Goal: Transaction & Acquisition: Purchase product/service

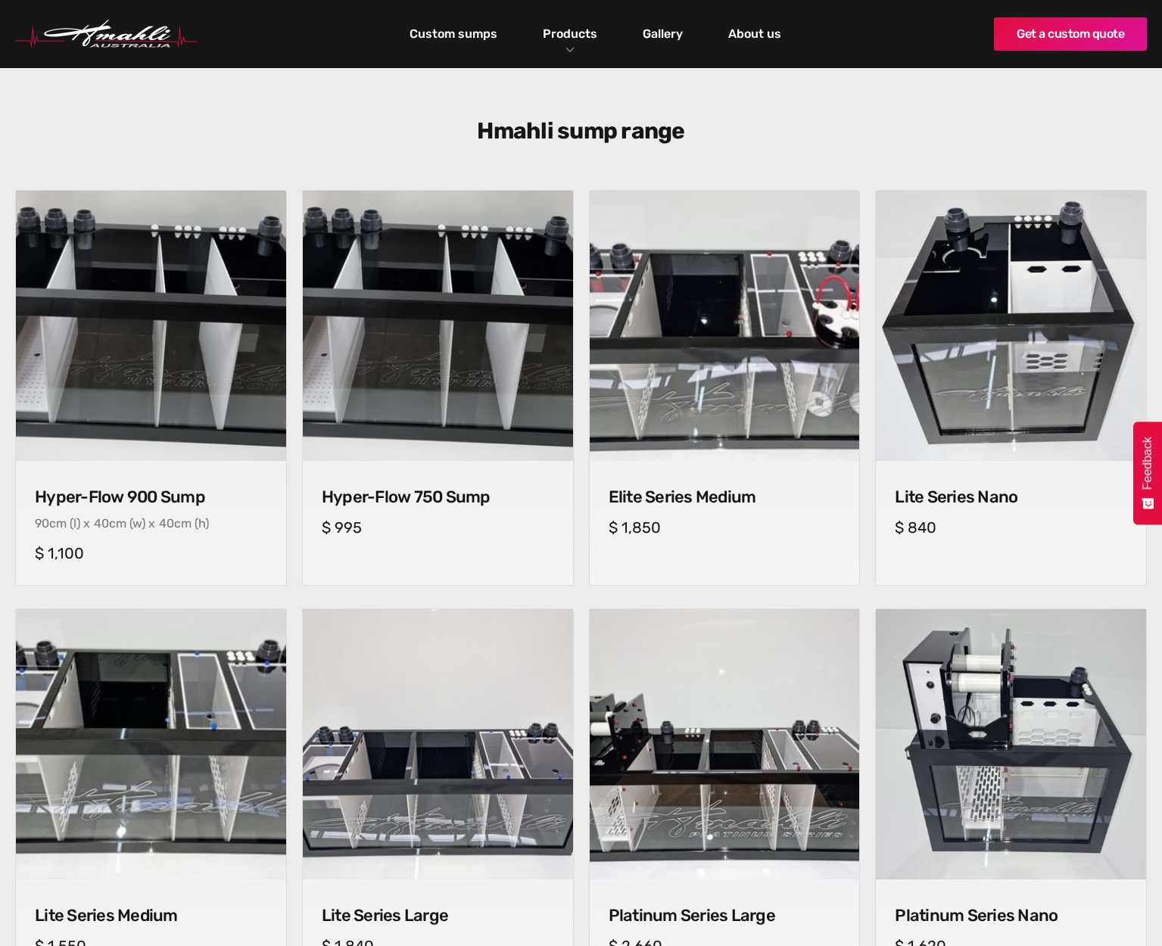
scroll to position [454, 0]
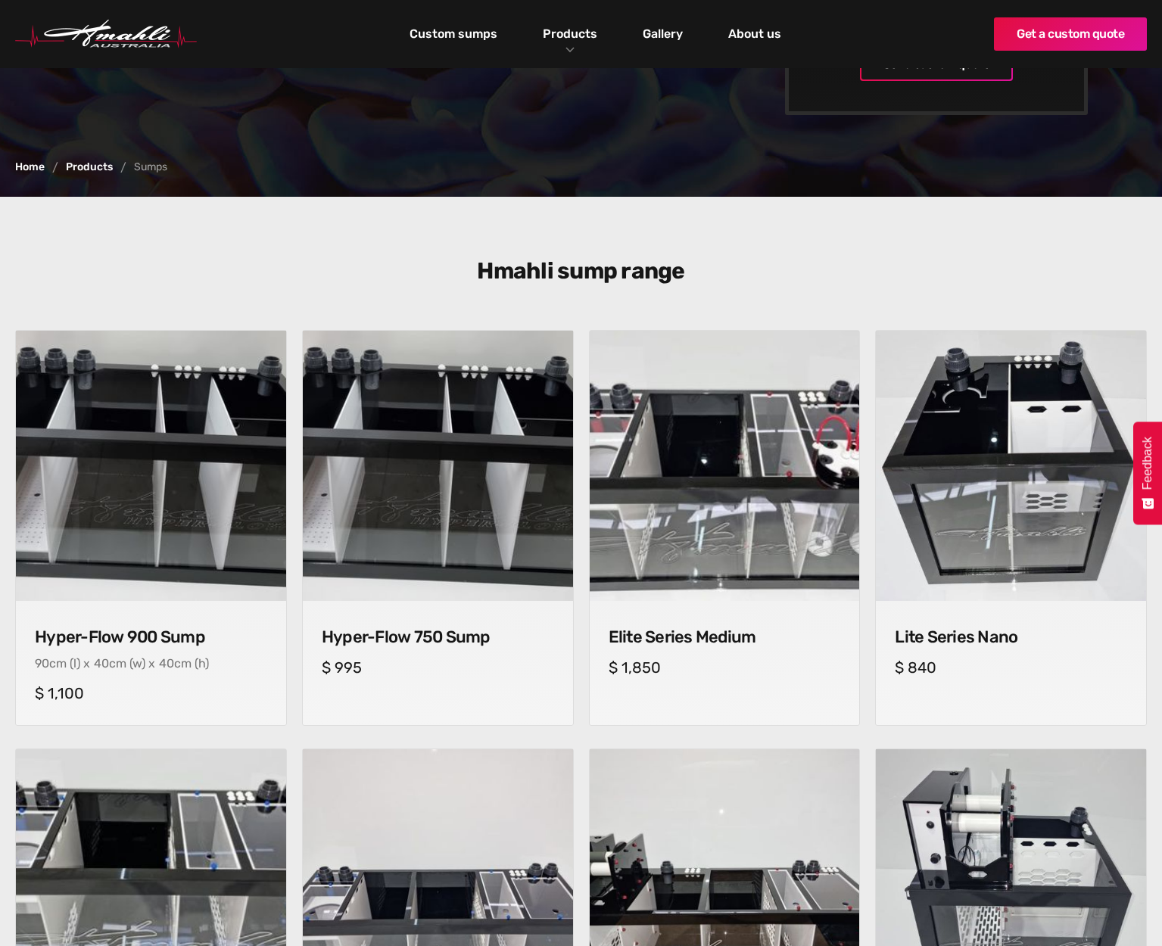
scroll to position [681, 0]
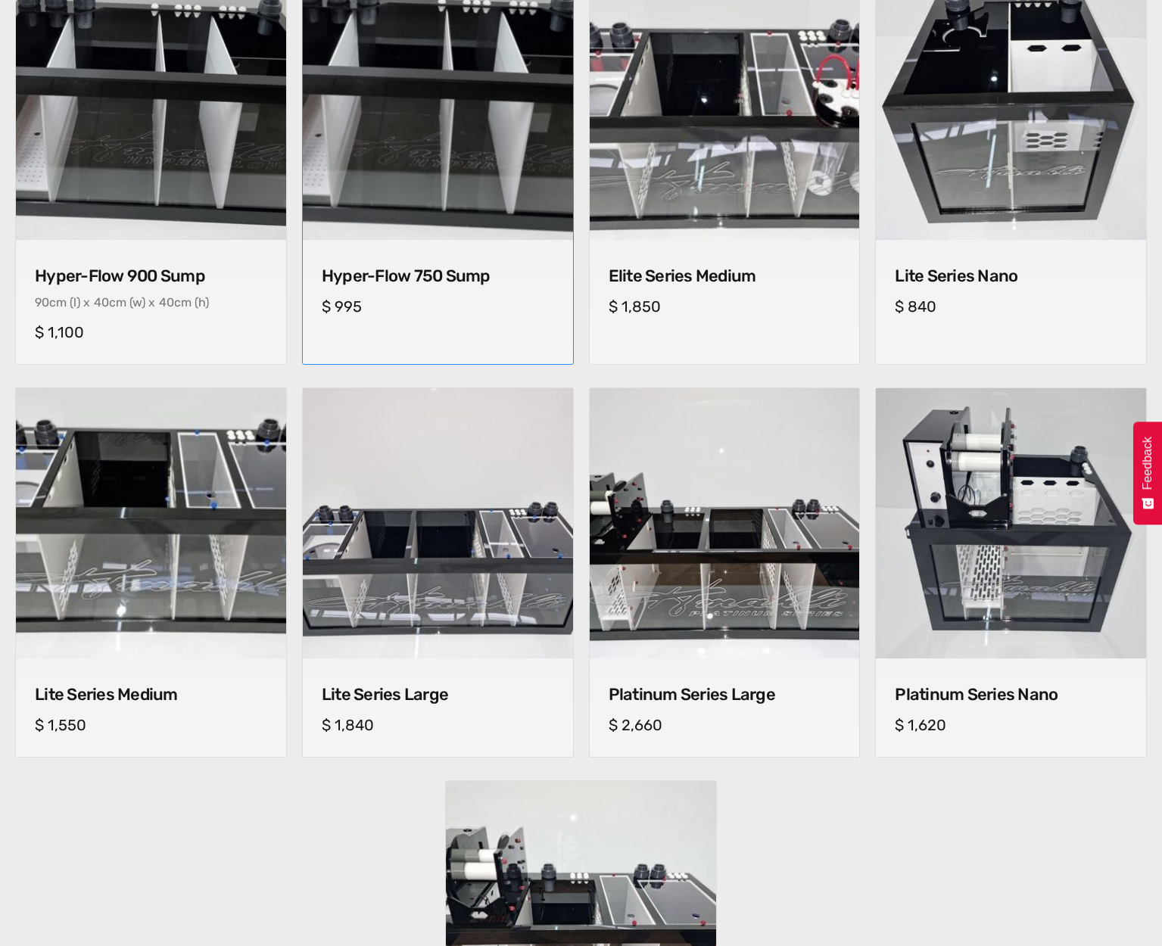
click at [433, 151] on img at bounding box center [438, 105] width 284 height 284
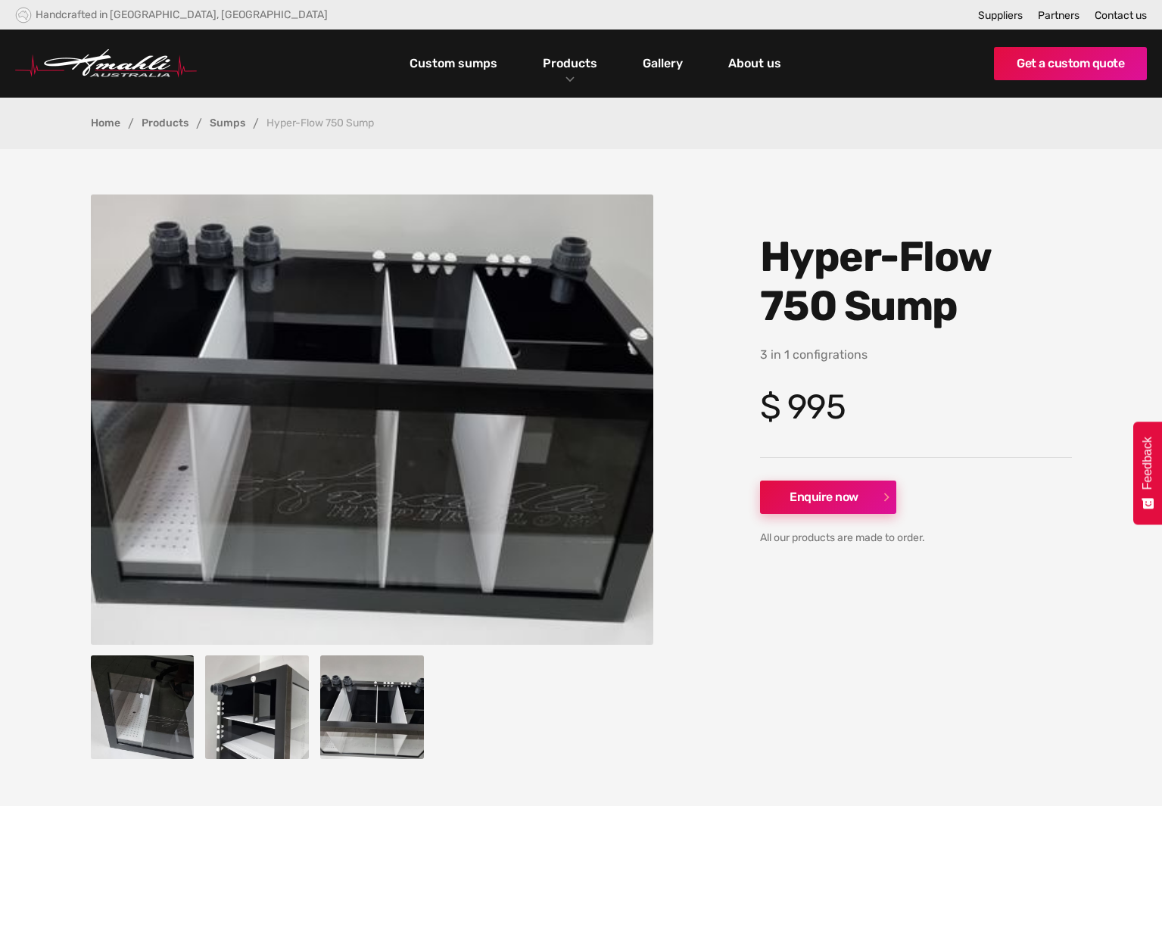
click at [825, 490] on link "Enquire now" at bounding box center [828, 497] width 136 height 33
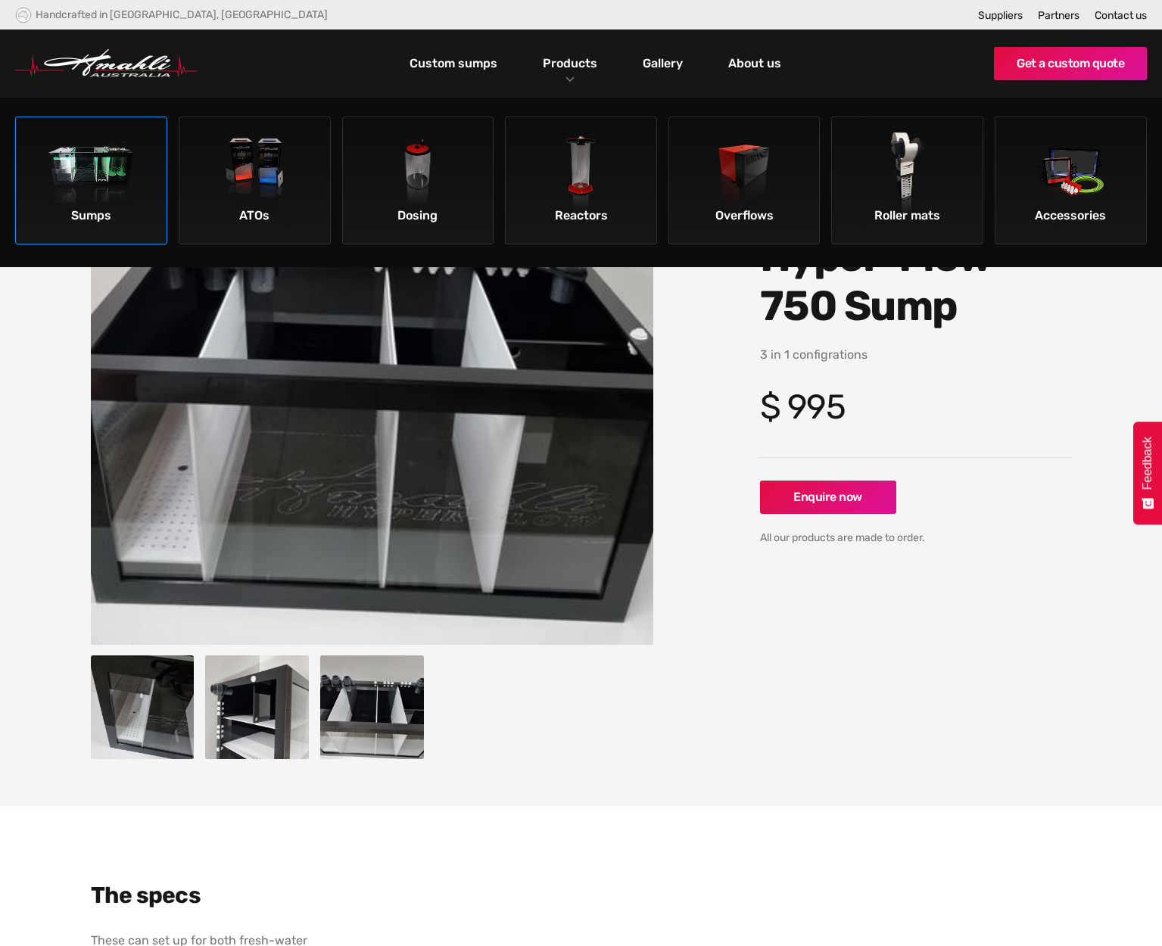
click at [81, 177] on img at bounding box center [91, 175] width 86 height 86
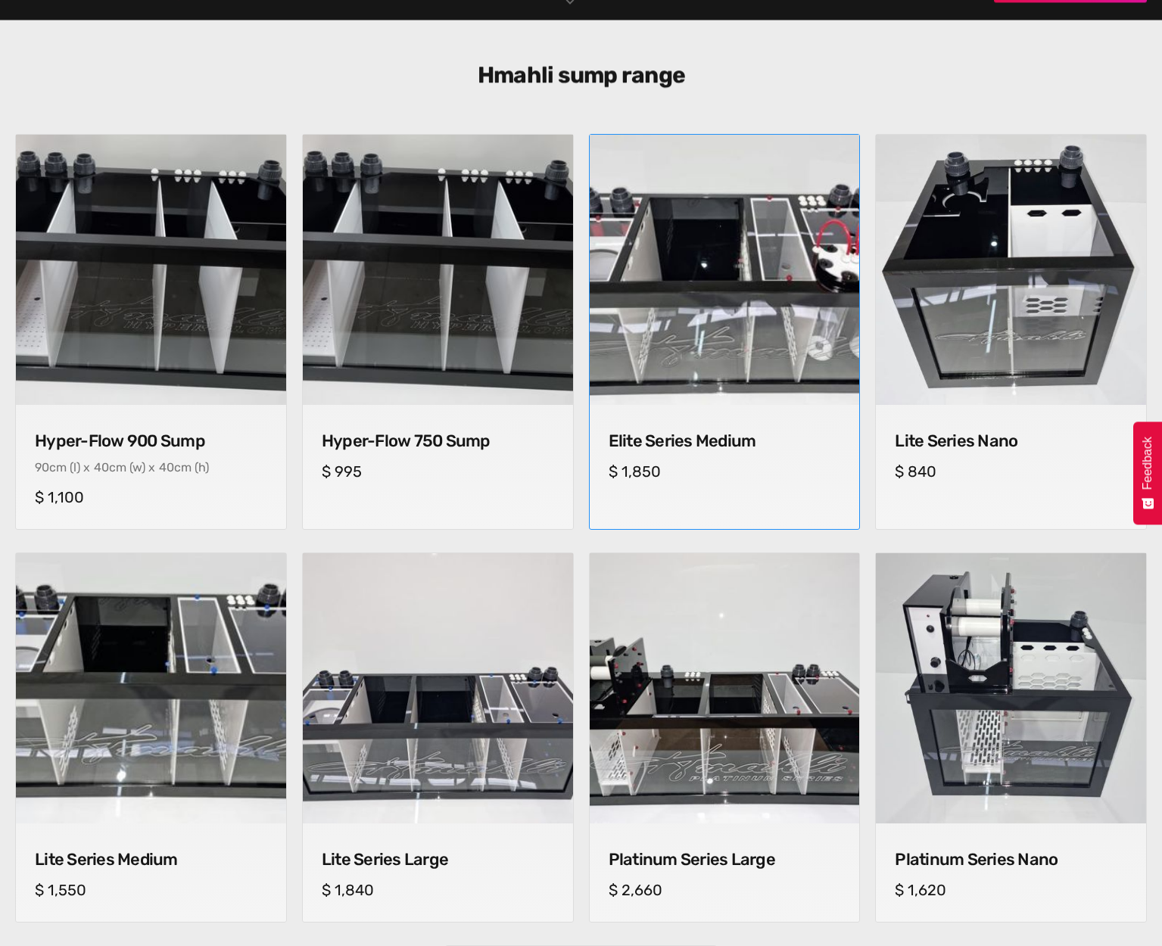
scroll to position [530, 0]
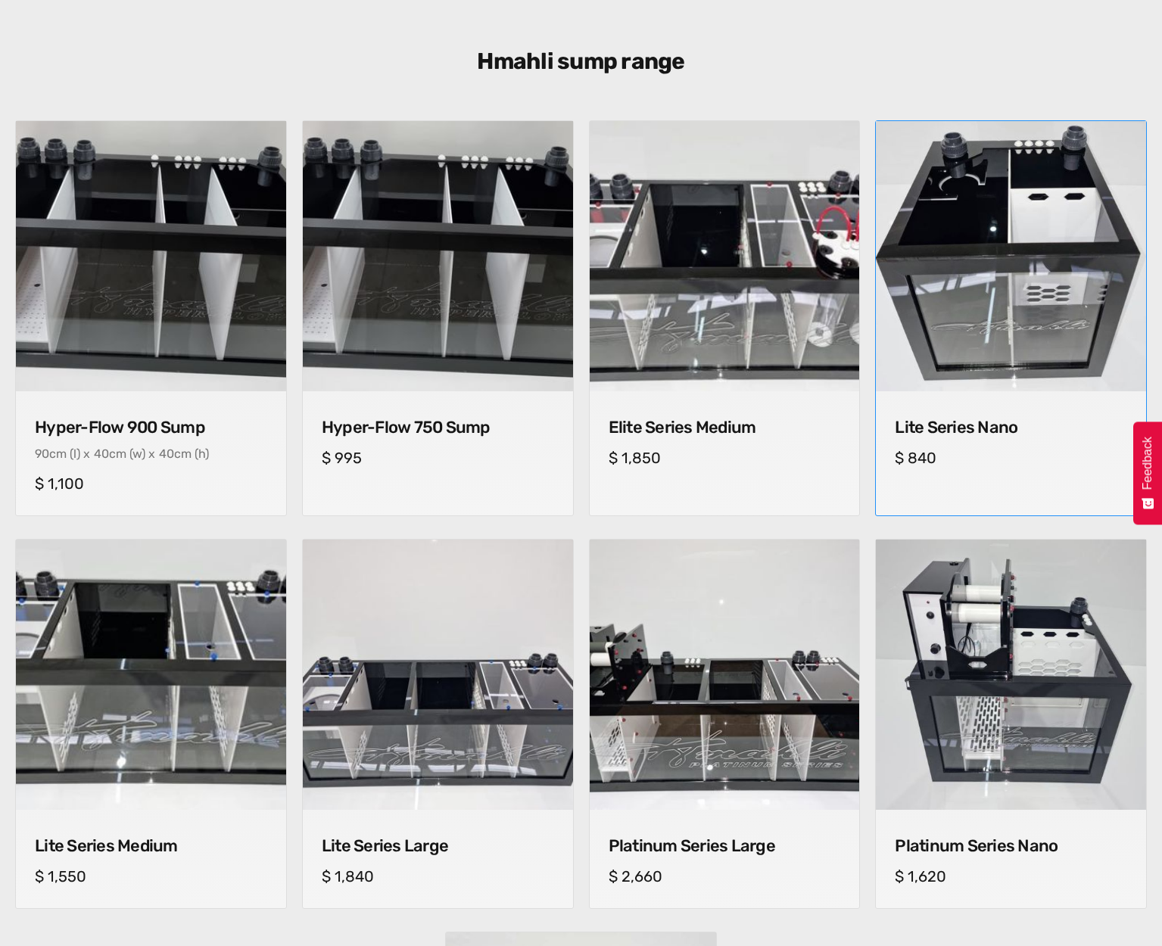
click at [963, 312] on img at bounding box center [1011, 256] width 284 height 284
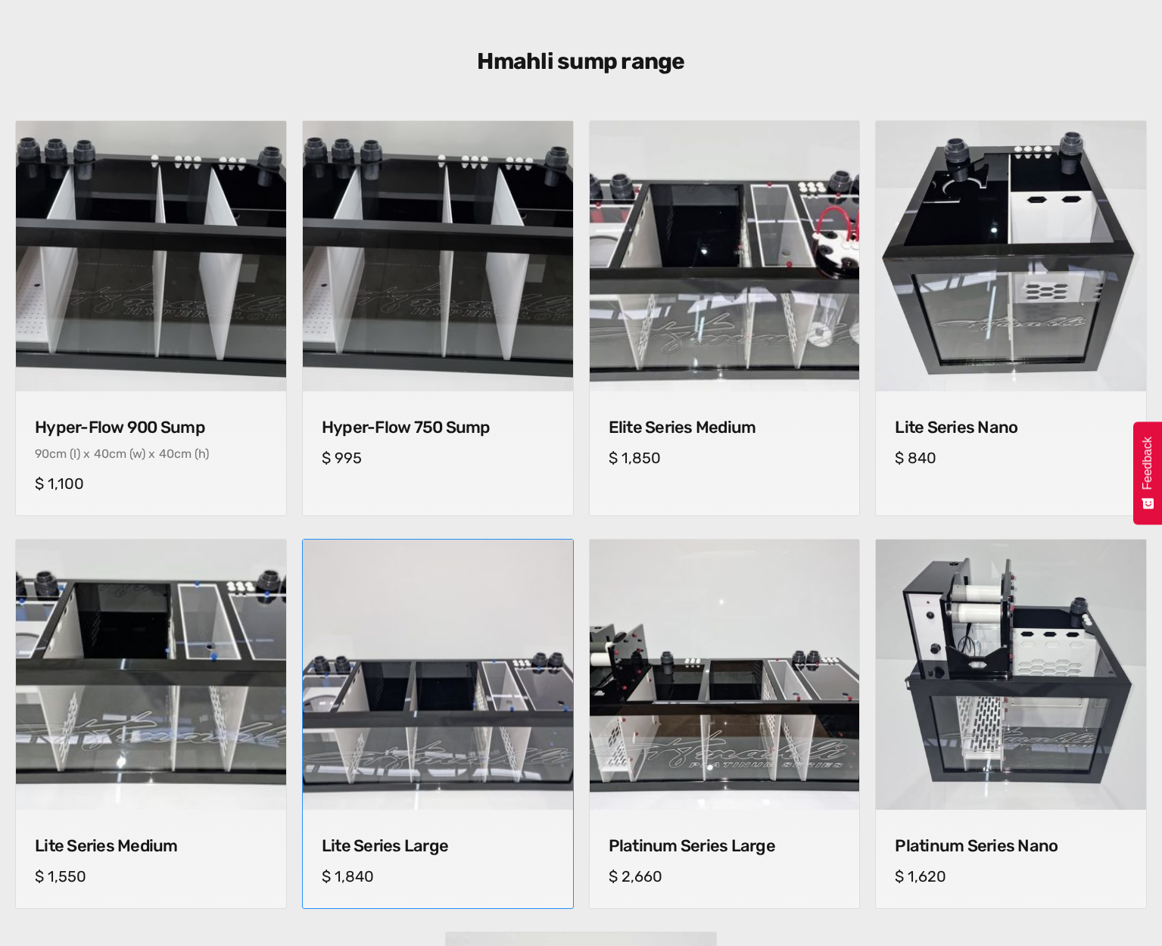
click at [457, 668] on img at bounding box center [438, 675] width 282 height 282
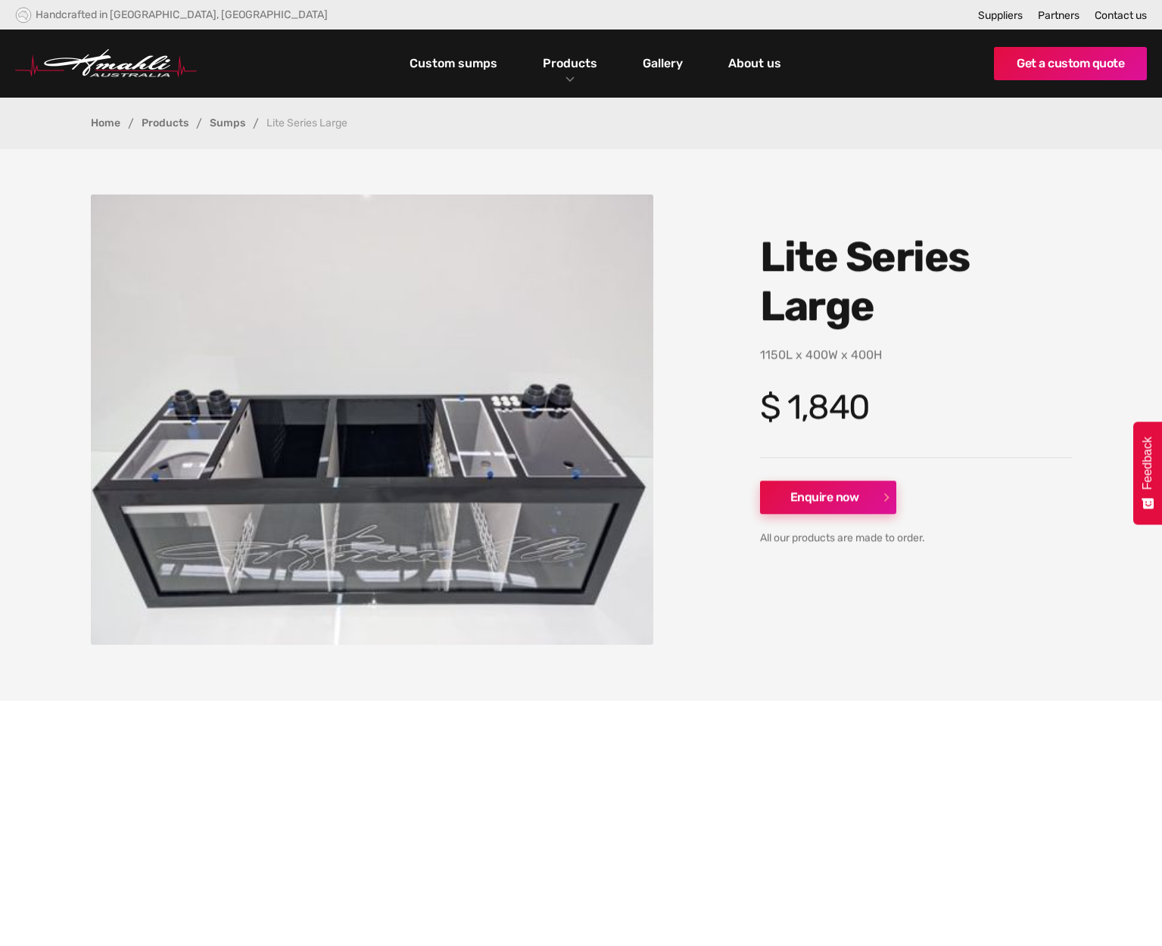
click at [835, 491] on link "Enquire now" at bounding box center [828, 497] width 136 height 33
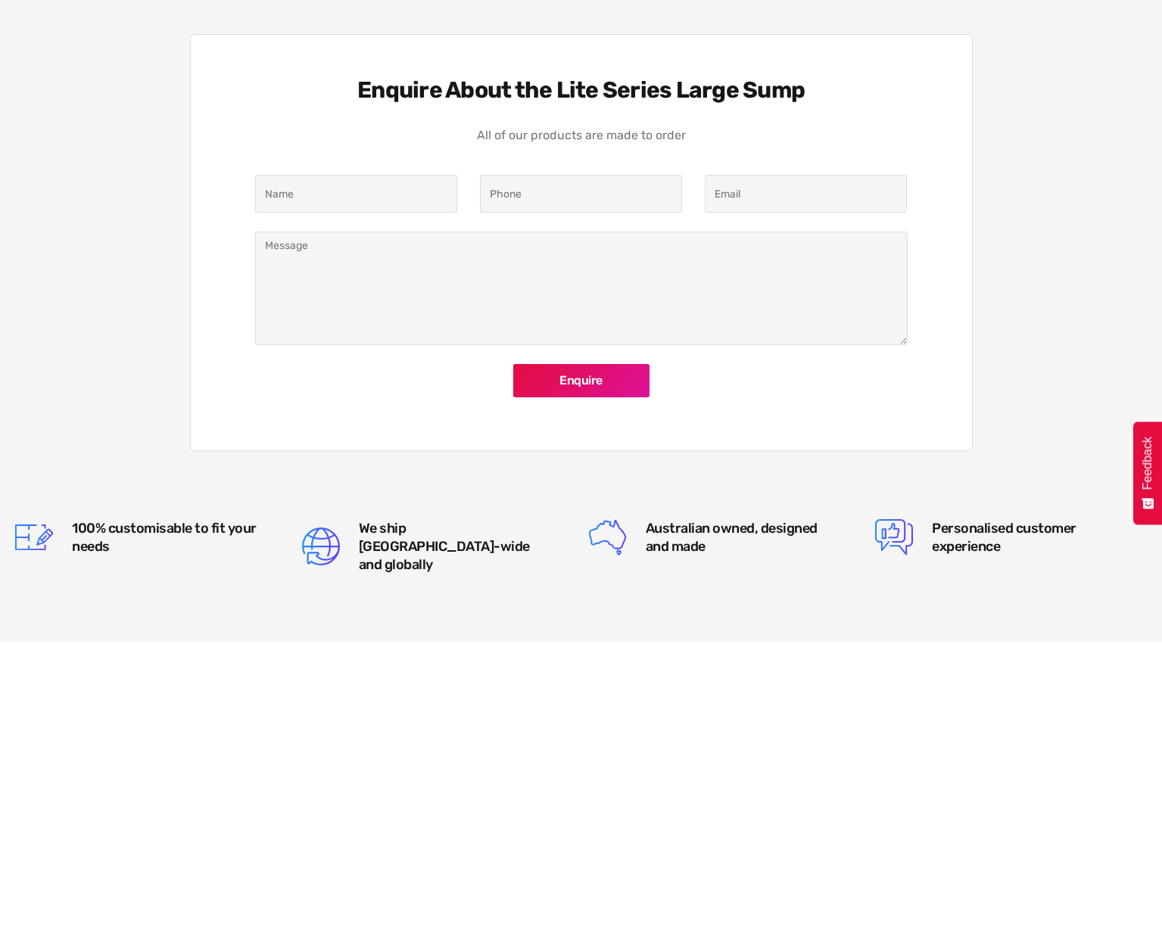
scroll to position [1423, 0]
